Goal: Task Accomplishment & Management: Use online tool/utility

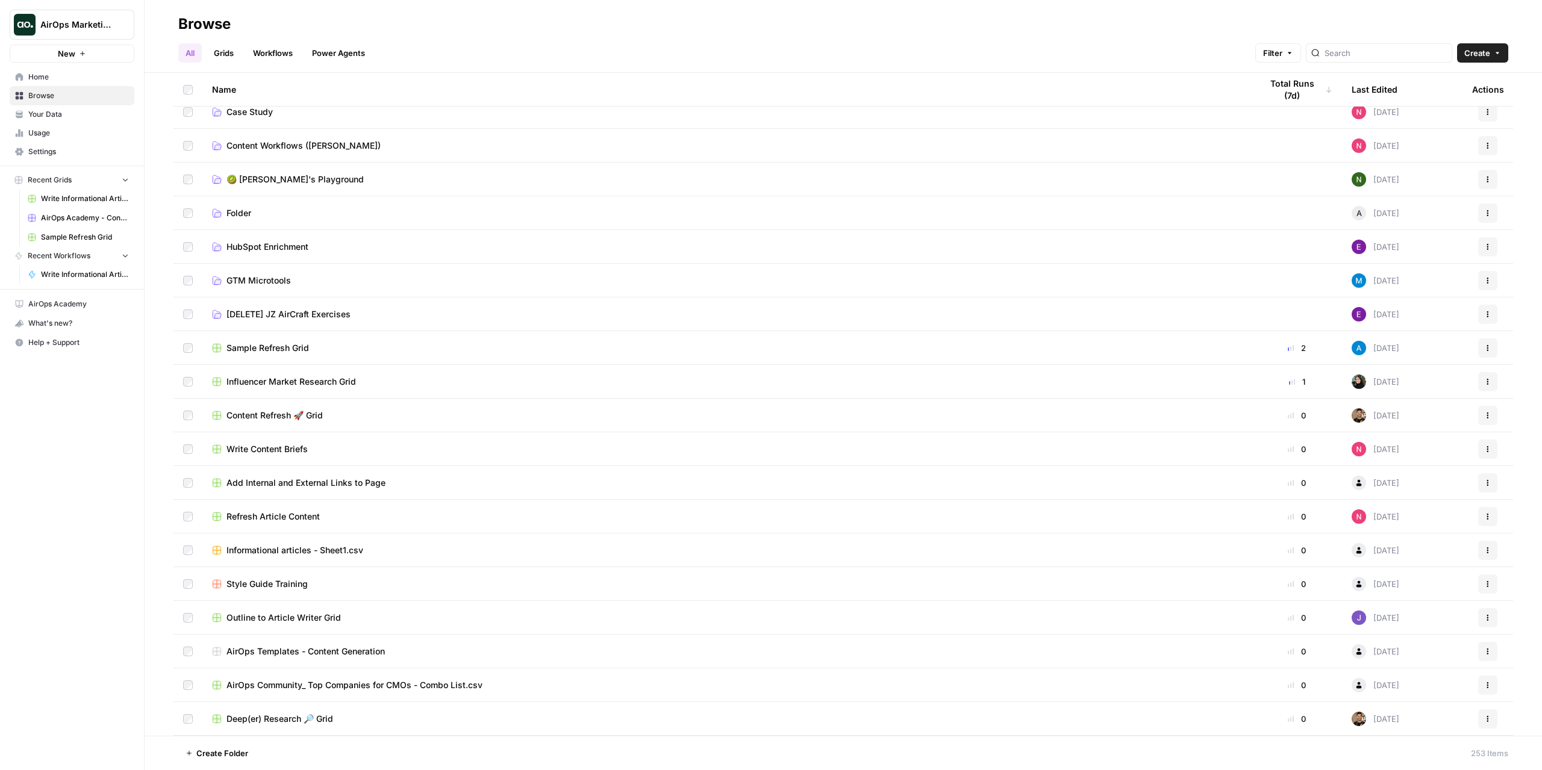
scroll to position [181, 0]
click at [284, 214] on link "Folder" at bounding box center [727, 213] width 1030 height 12
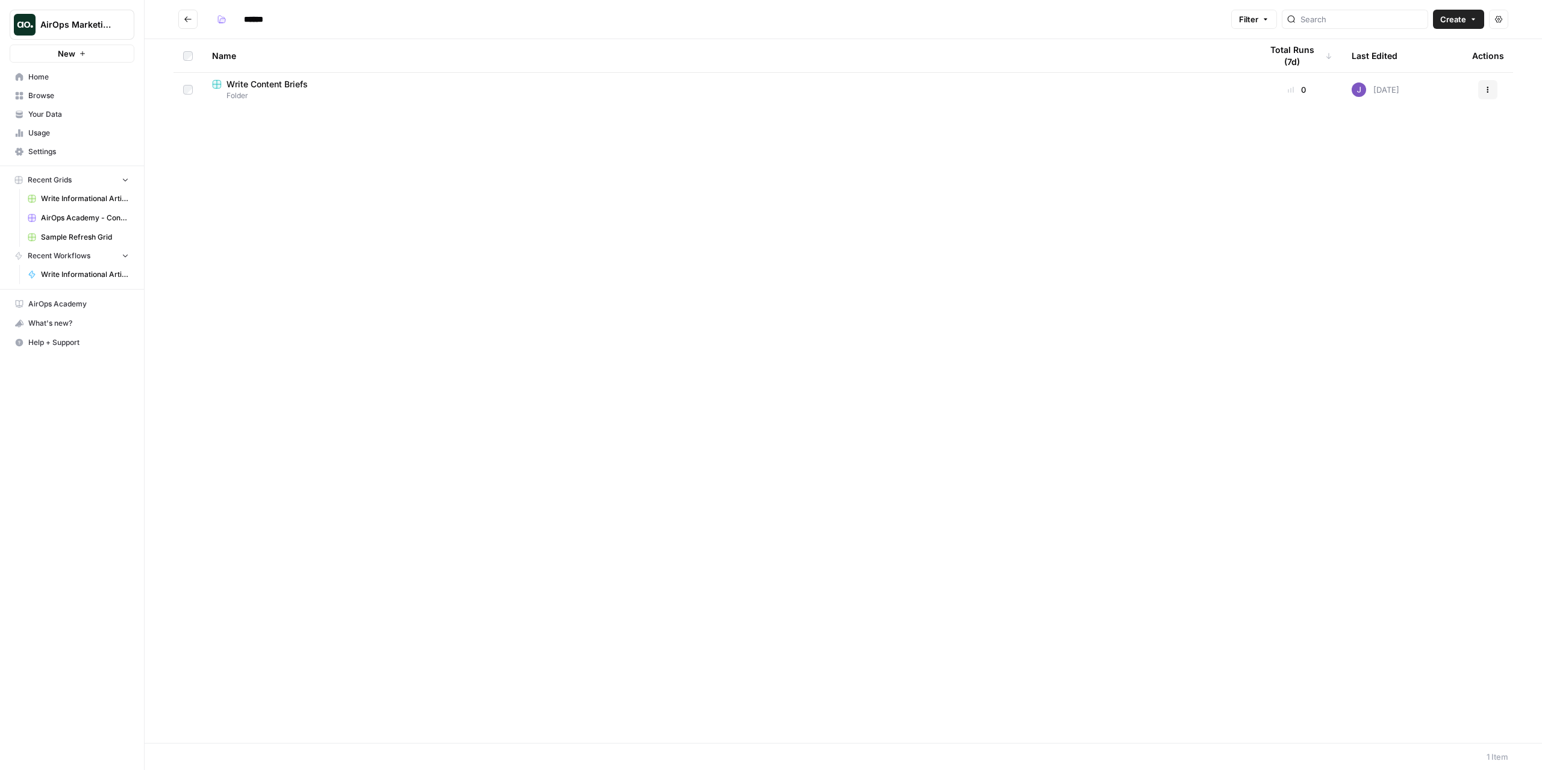
click at [193, 16] on button "Go back" at bounding box center [187, 19] width 19 height 19
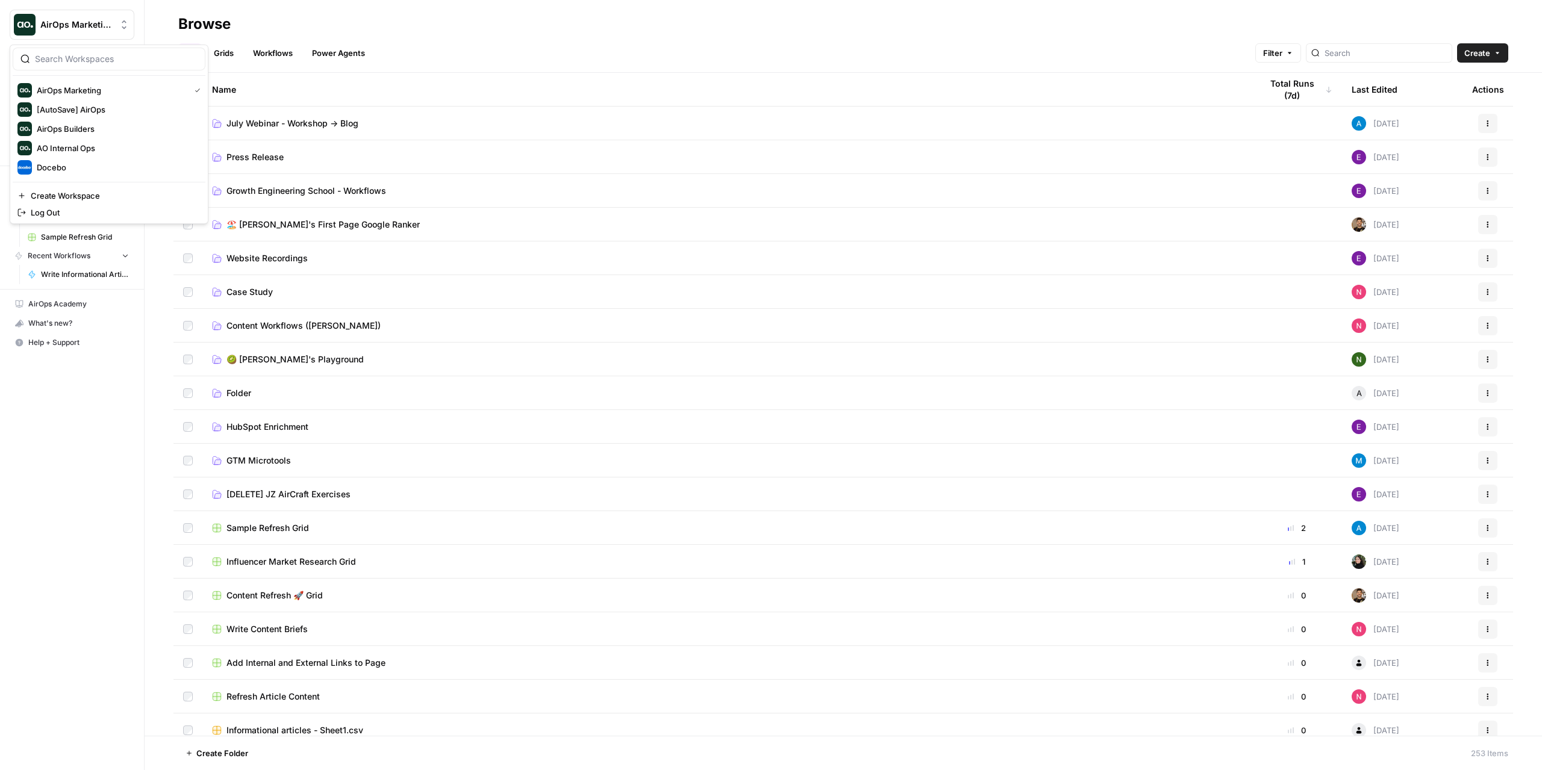
click at [96, 33] on button "AirOps Marketing" at bounding box center [72, 25] width 125 height 30
click at [86, 128] on span "AirOps Builders" at bounding box center [116, 129] width 159 height 12
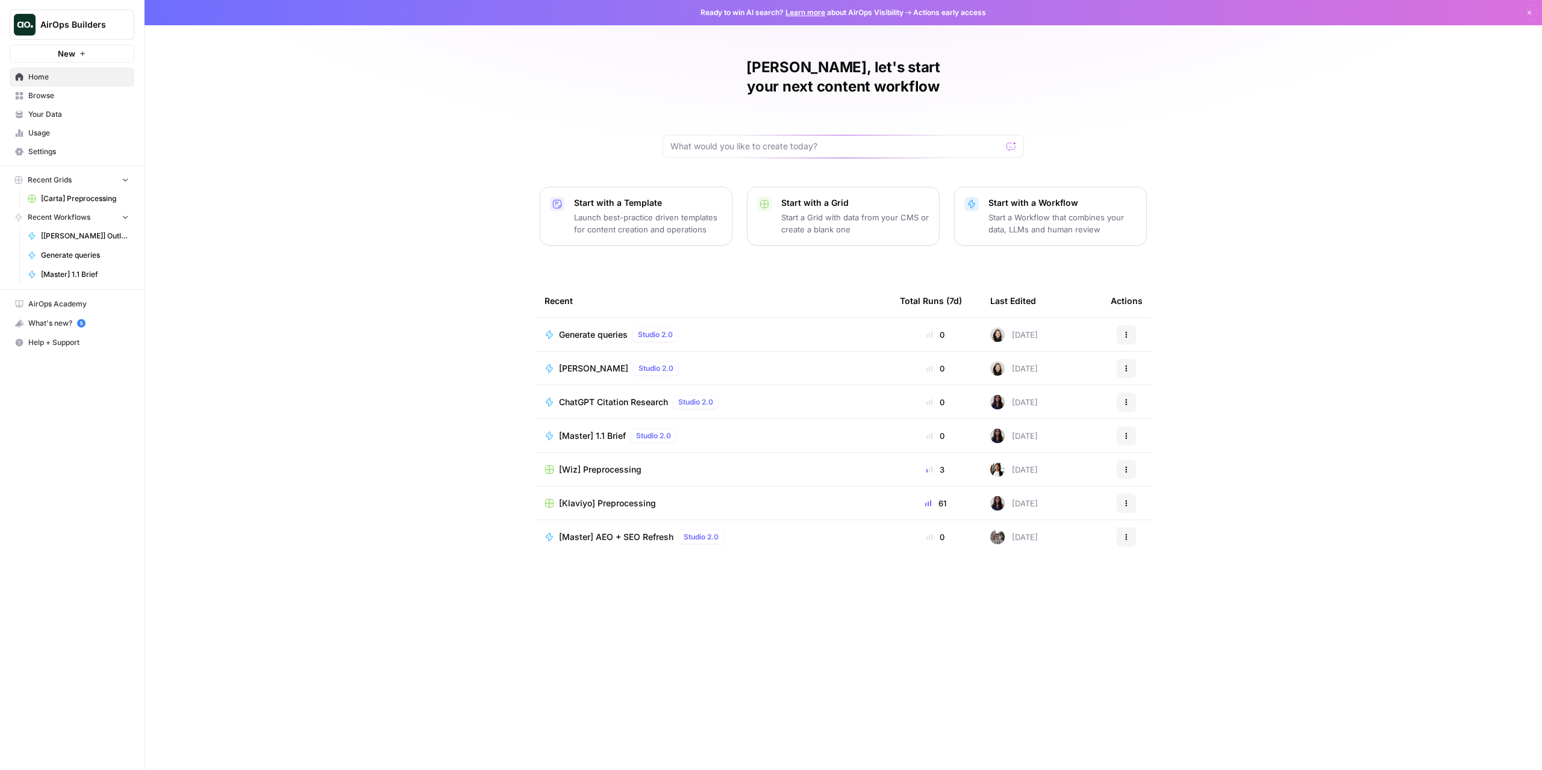
click at [51, 87] on link "Browse" at bounding box center [72, 95] width 125 height 19
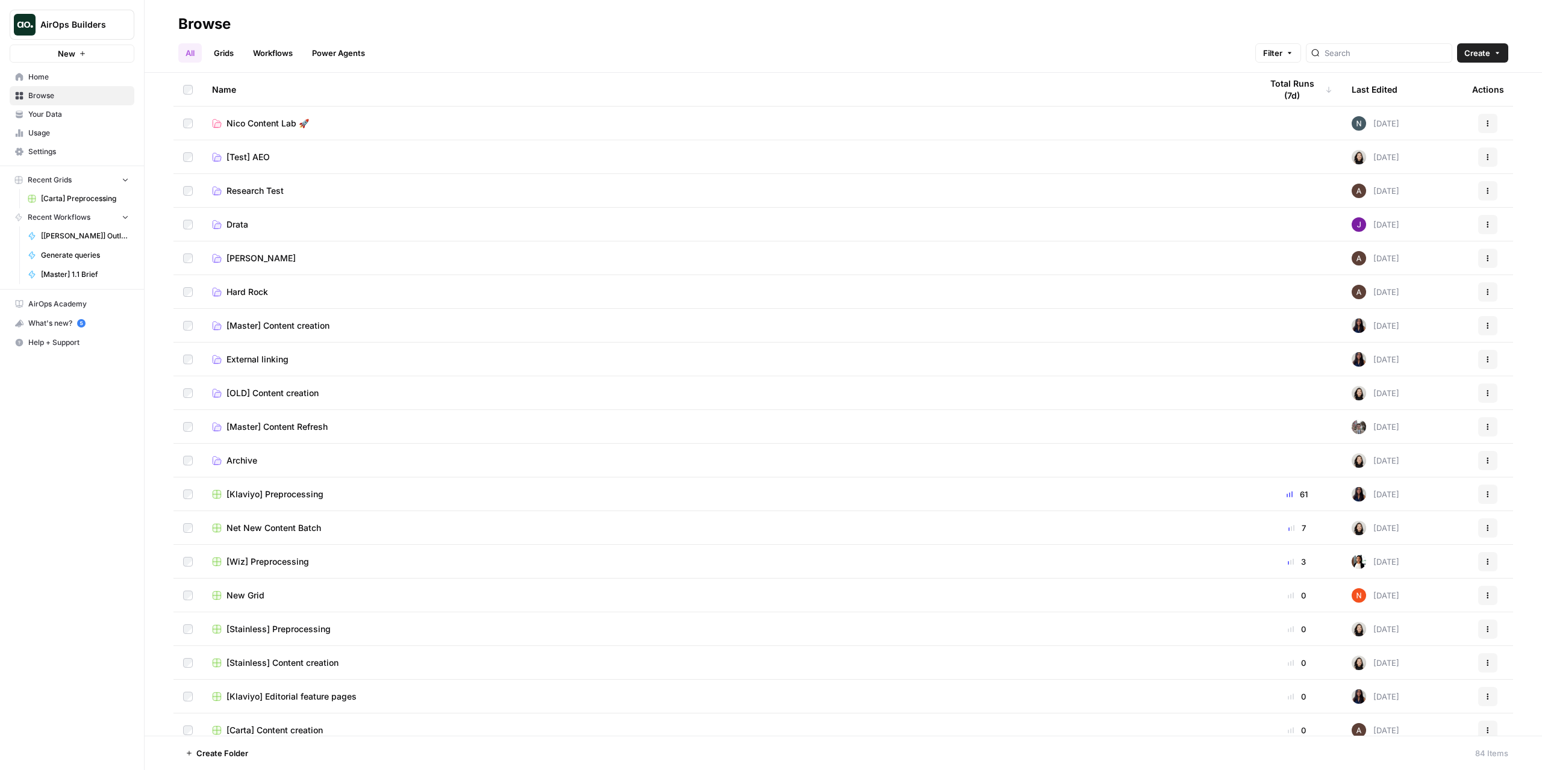
click at [264, 123] on span "Nico Content Lab 🚀" at bounding box center [268, 123] width 83 height 12
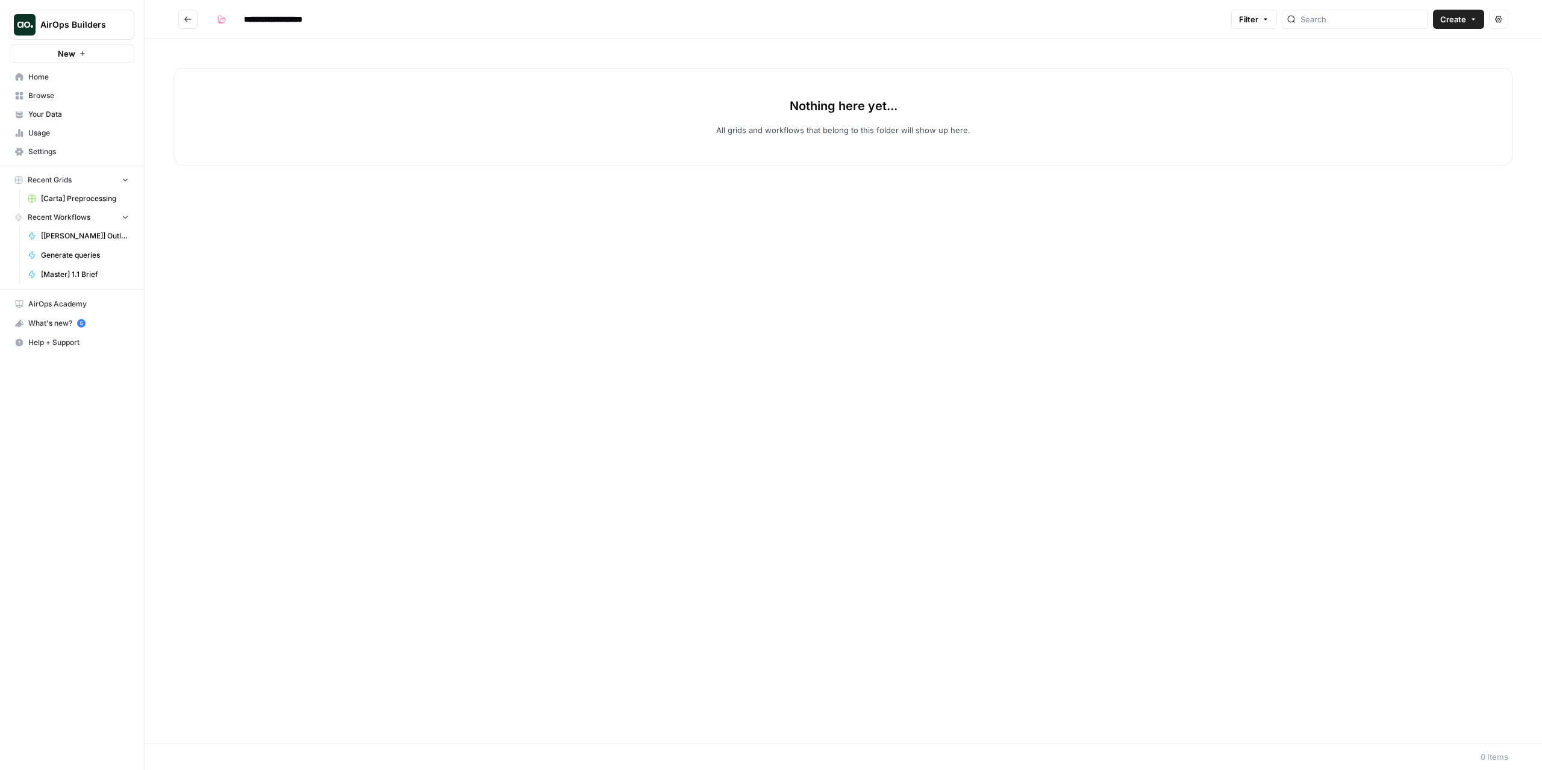
click at [78, 46] on button "New" at bounding box center [72, 54] width 125 height 18
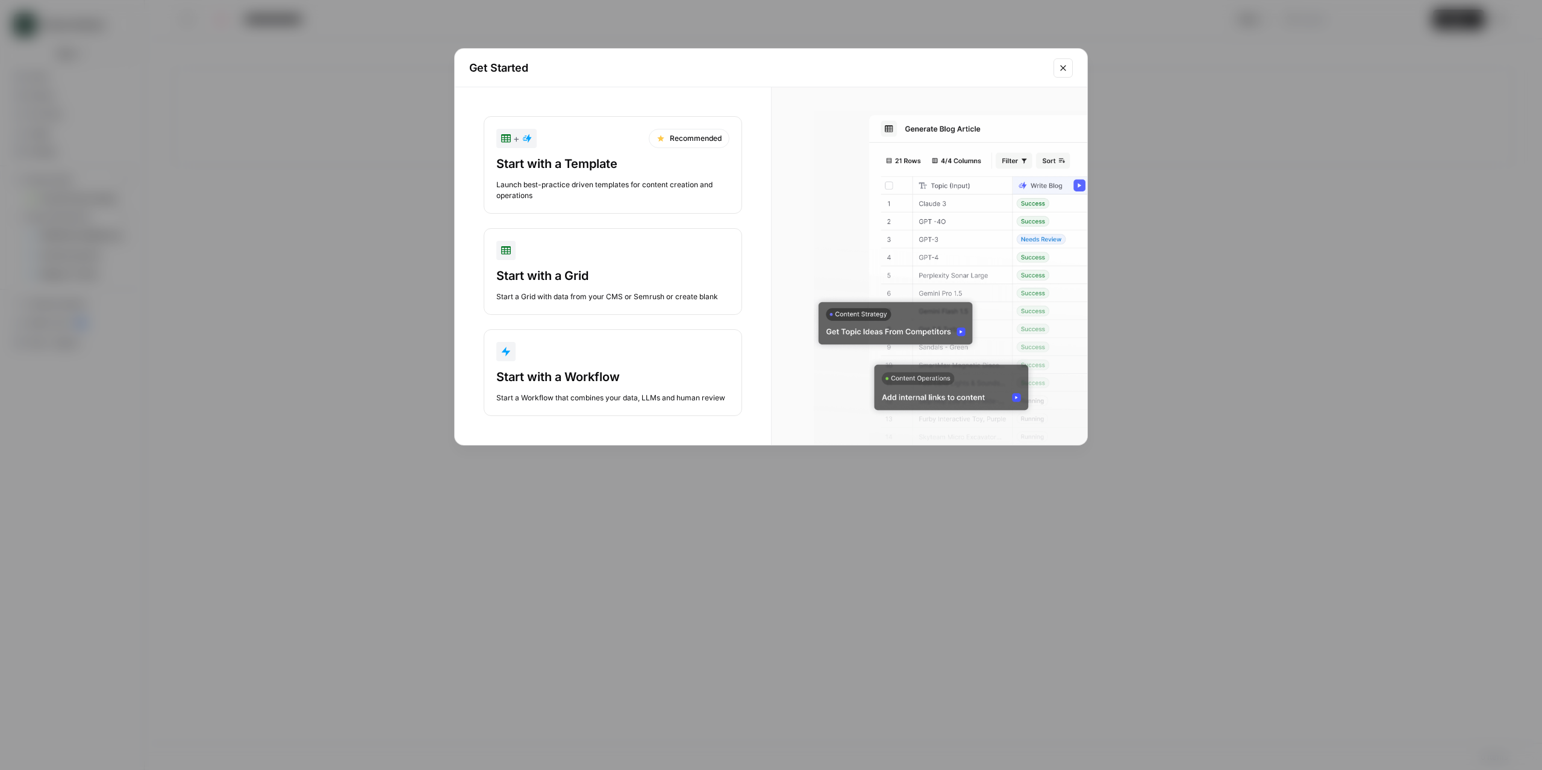
click at [623, 185] on div "Launch best-practice driven templates for content creation and operations" at bounding box center [612, 191] width 233 height 22
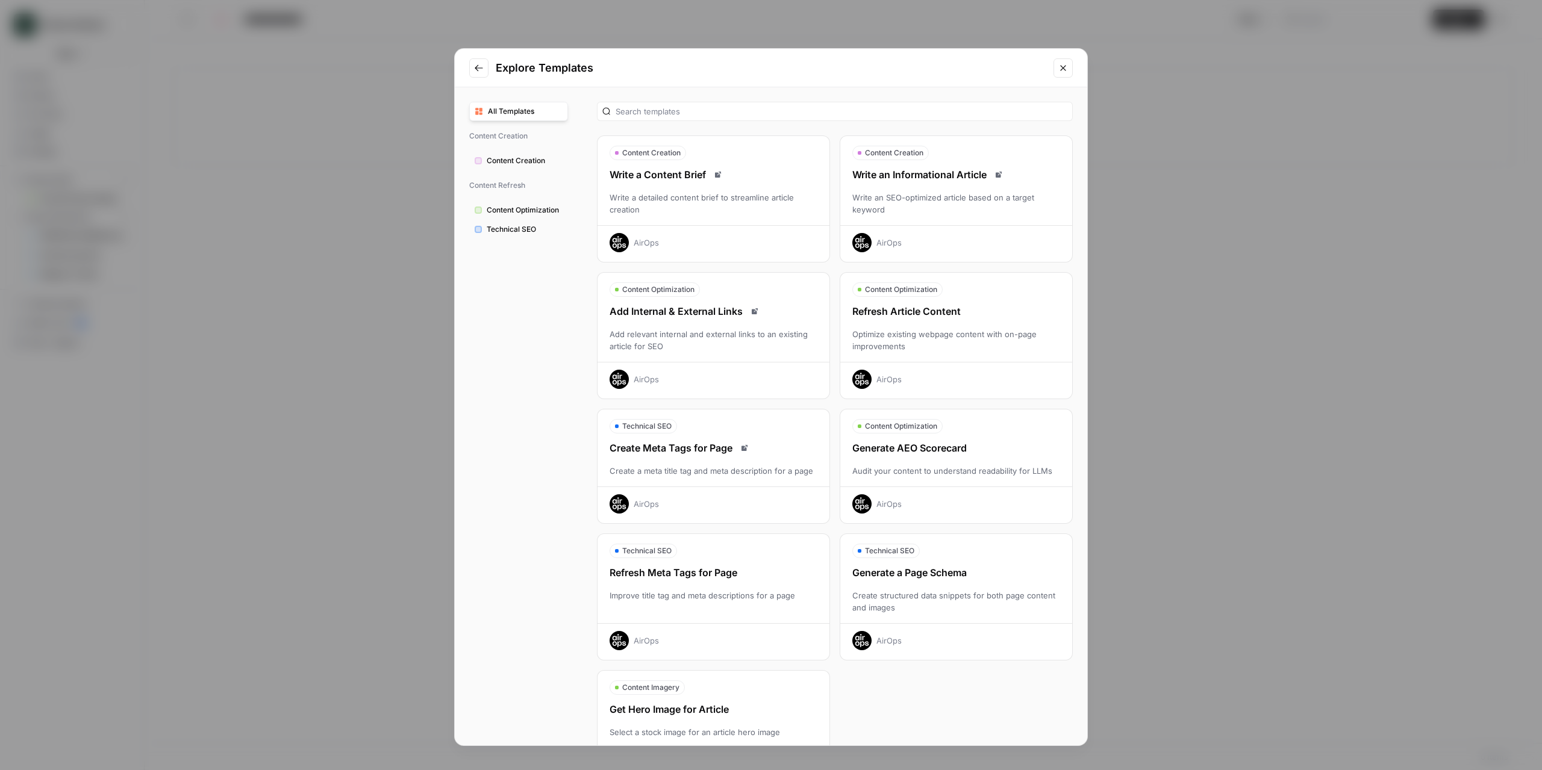
click at [952, 200] on div "Write an SEO-optimized article based on a target keyword" at bounding box center [956, 204] width 232 height 24
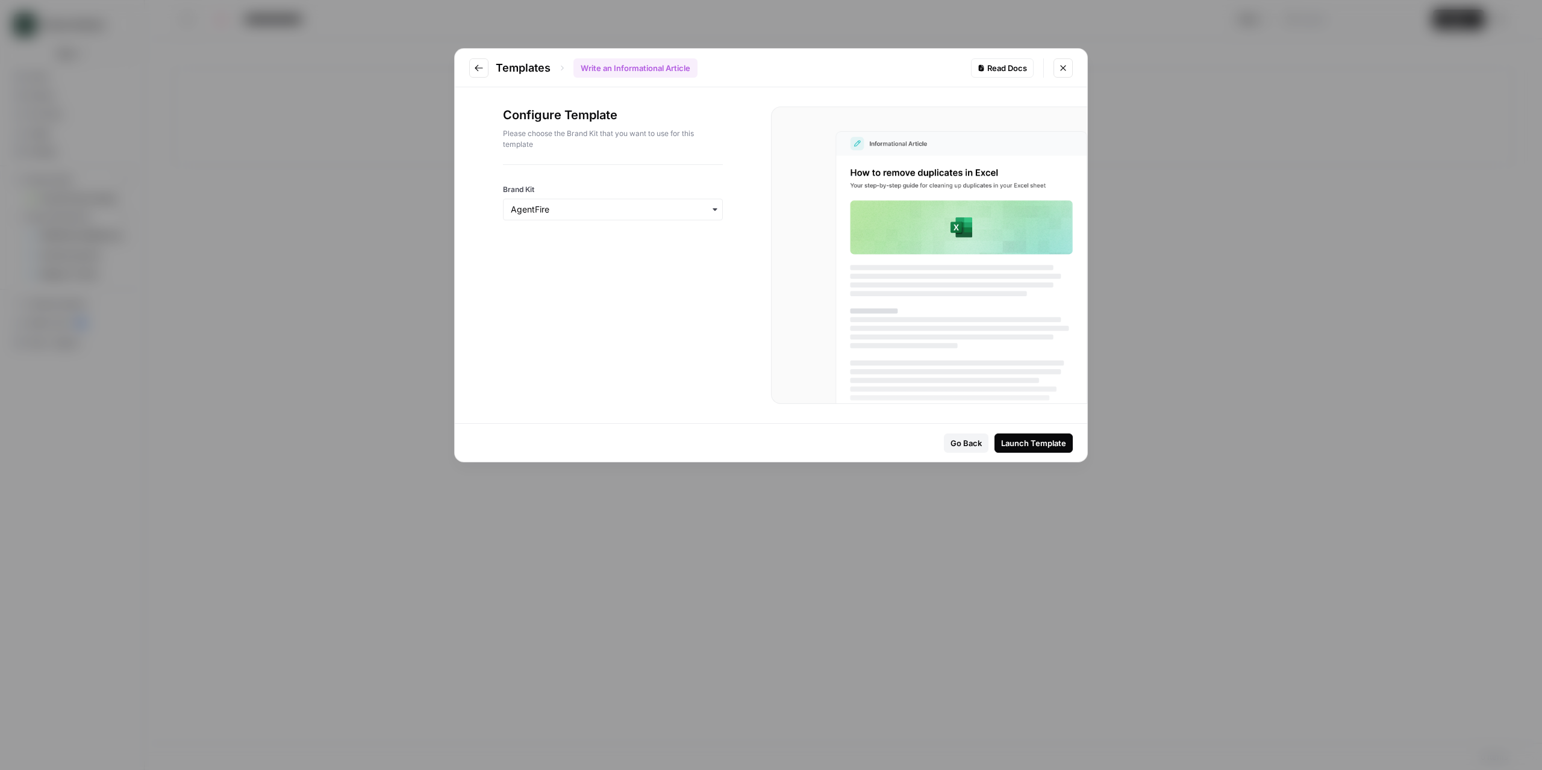
click at [711, 211] on icon "button" at bounding box center [715, 210] width 10 height 10
click at [568, 384] on div "AirOps" at bounding box center [613, 389] width 219 height 23
click at [1047, 443] on div "Launch Template" at bounding box center [1033, 443] width 65 height 12
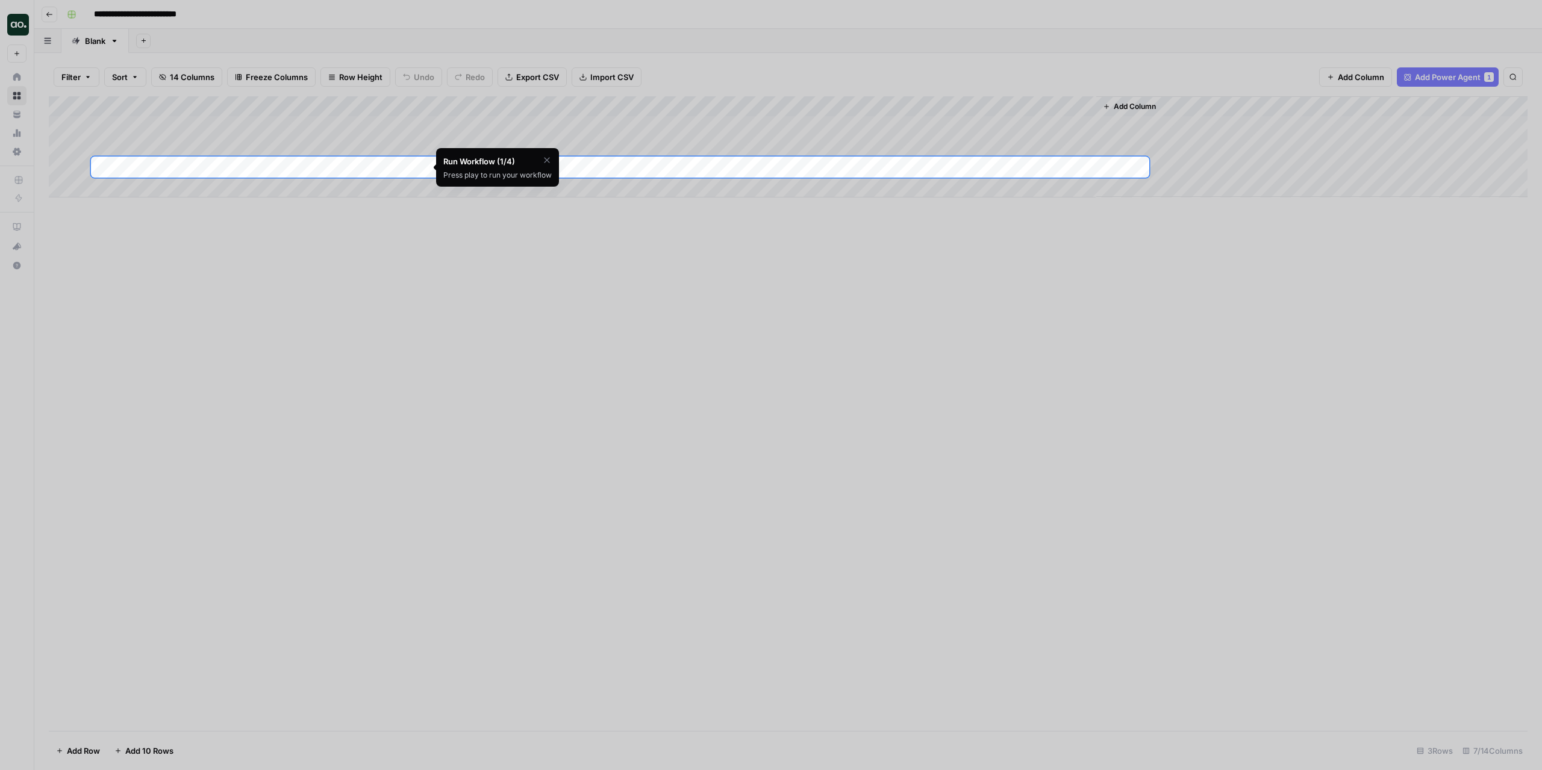
click at [640, 310] on div at bounding box center [771, 563] width 1542 height 770
click at [543, 160] on icon "button" at bounding box center [547, 160] width 10 height 10
click at [529, 189] on span "Skip Tutorial" at bounding box center [515, 191] width 38 height 10
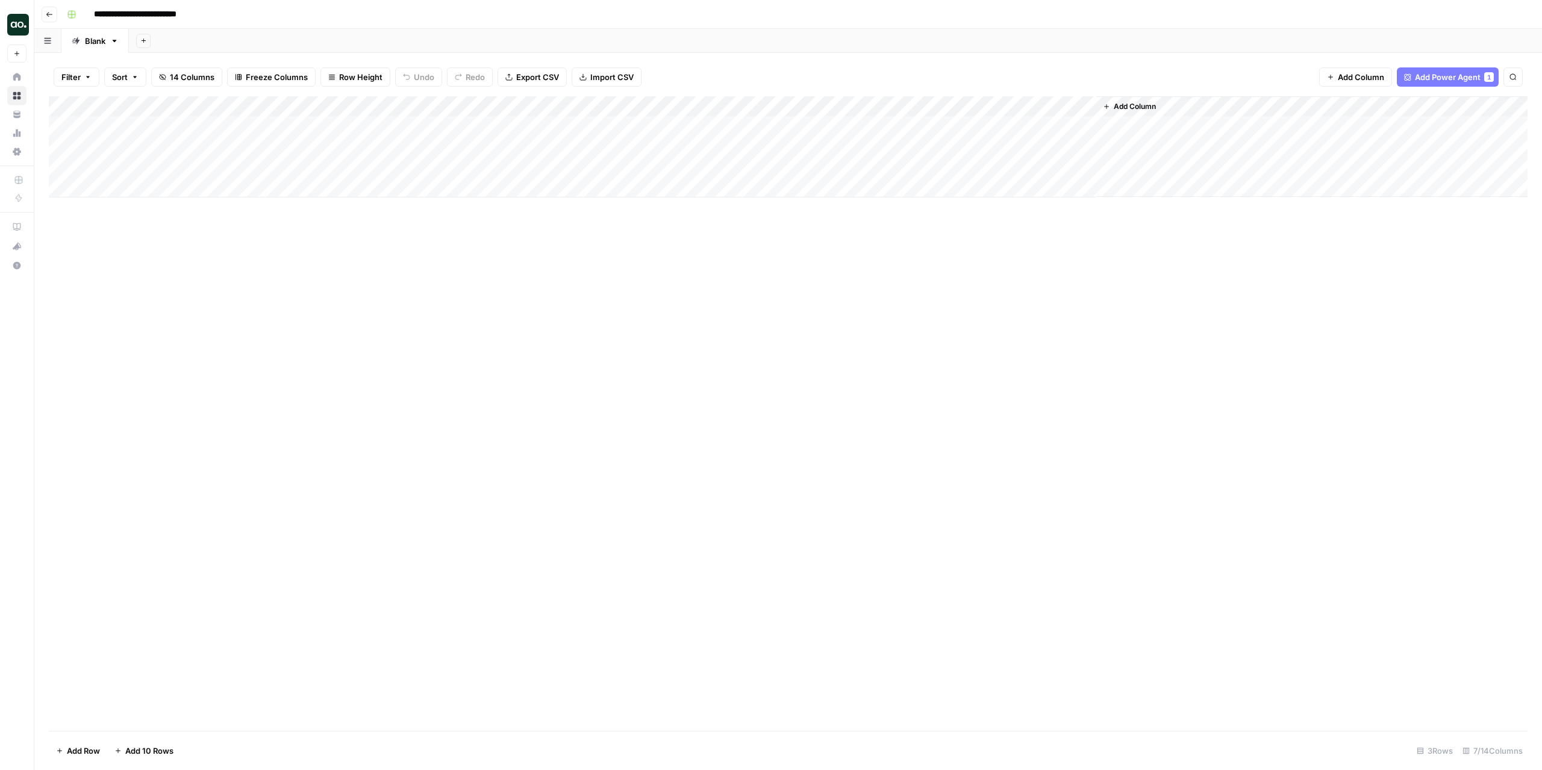
click at [507, 277] on div "Add Column" at bounding box center [788, 413] width 1479 height 635
click at [360, 129] on div "Add Column" at bounding box center [788, 146] width 1479 height 101
click at [332, 151] on div "Add Column" at bounding box center [788, 146] width 1479 height 101
click at [334, 173] on div "Add Column" at bounding box center [788, 146] width 1479 height 101
click at [325, 145] on div "Add Column" at bounding box center [788, 146] width 1479 height 101
